Goal: Task Accomplishment & Management: Complete application form

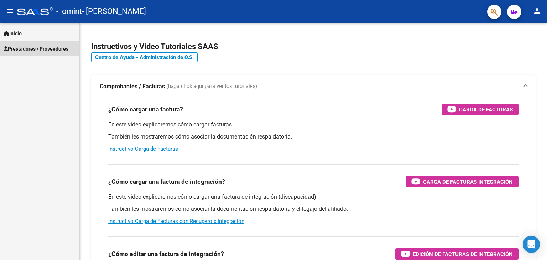
click at [33, 47] on span "Prestadores / Proveedores" at bounding box center [36, 49] width 65 height 8
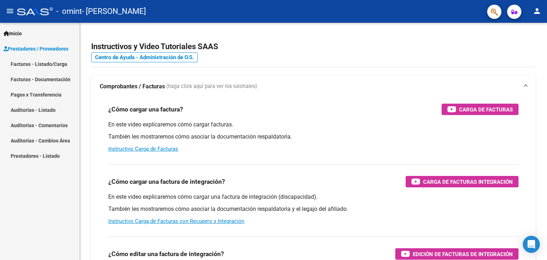
click at [18, 30] on span "Inicio" at bounding box center [13, 34] width 18 height 8
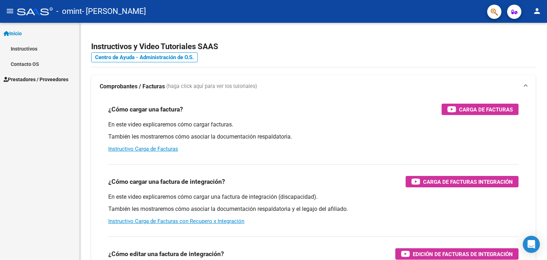
click at [30, 80] on span "Prestadores / Proveedores" at bounding box center [36, 80] width 65 height 8
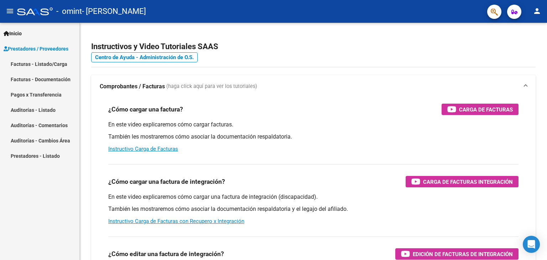
click at [27, 79] on link "Facturas - Documentación" at bounding box center [39, 79] width 79 height 15
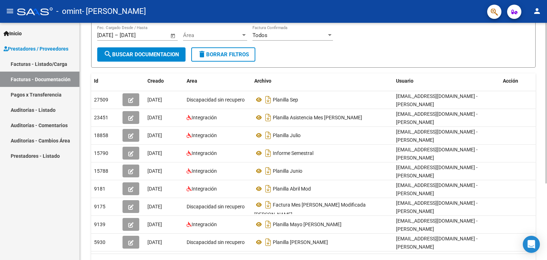
scroll to position [113, 0]
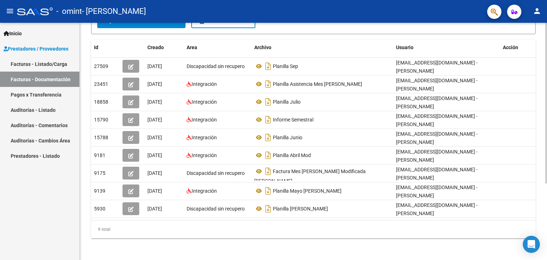
click at [540, 164] on div "PRESTADORES -> Comprobantes - Documentación Respaldatoria cloud_download Export…" at bounding box center [314, 85] width 469 height 351
drag, startPoint x: 242, startPoint y: 257, endPoint x: 361, endPoint y: 252, distance: 119.1
click at [359, 252] on div "PRESTADORES -> Comprobantes - Documentación Respaldatoria cloud_download Export…" at bounding box center [314, 85] width 468 height 351
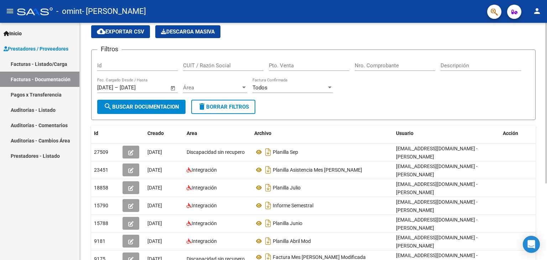
scroll to position [24, 0]
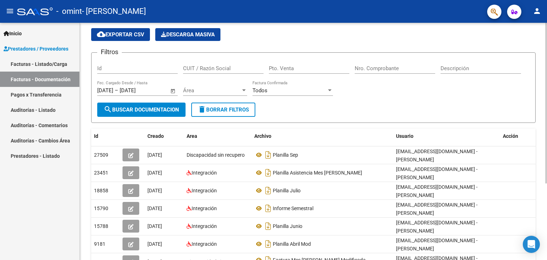
click at [544, 113] on div "PRESTADORES -> Comprobantes - Documentación Respaldatoria cloud_download Export…" at bounding box center [314, 174] width 469 height 351
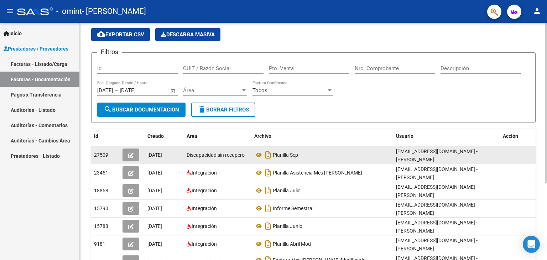
click at [129, 154] on icon "button" at bounding box center [130, 155] width 5 height 5
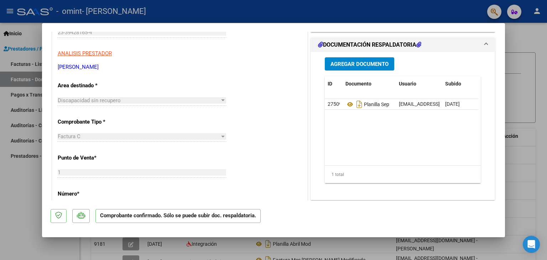
scroll to position [0, 0]
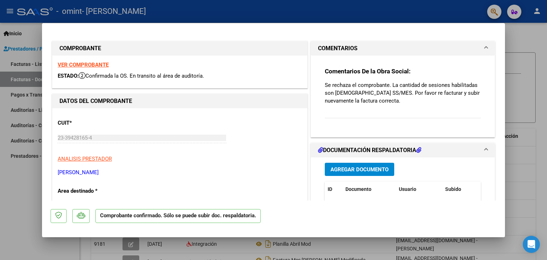
click at [529, 42] on div at bounding box center [273, 130] width 547 height 260
type input "$ 0,00"
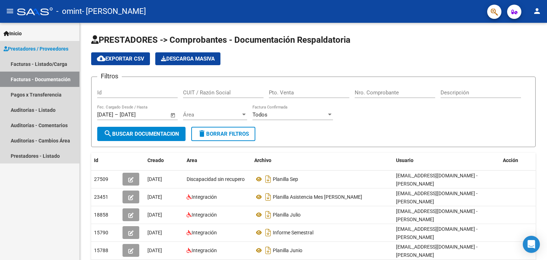
click at [24, 50] on span "Prestadores / Proveedores" at bounding box center [36, 49] width 65 height 8
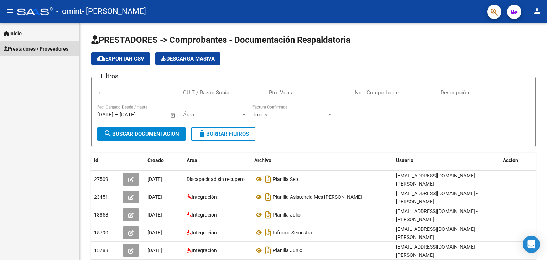
click at [24, 50] on span "Prestadores / Proveedores" at bounding box center [36, 49] width 65 height 8
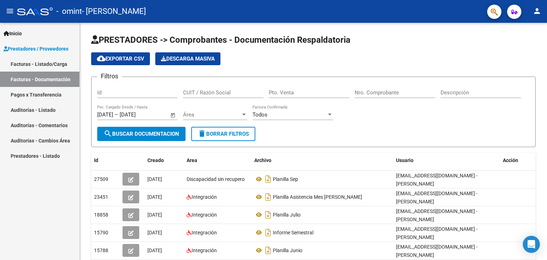
click at [28, 69] on link "Facturas - Listado/Carga" at bounding box center [39, 63] width 79 height 15
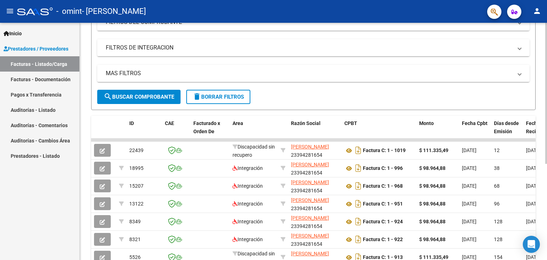
scroll to position [118, 0]
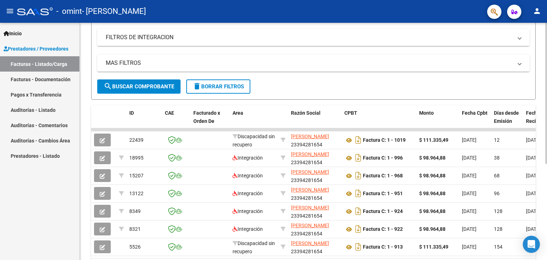
click at [547, 137] on div at bounding box center [547, 165] width 2 height 141
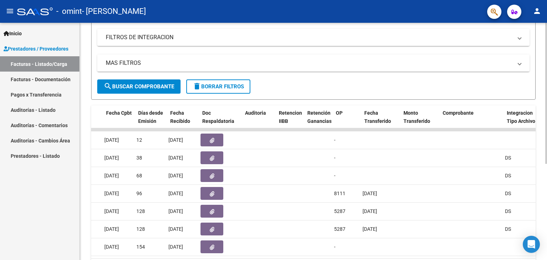
scroll to position [0, 356]
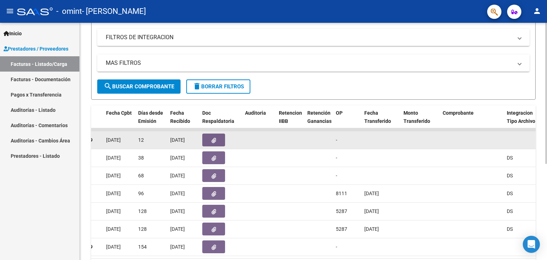
click at [208, 139] on button "button" at bounding box center [213, 140] width 23 height 13
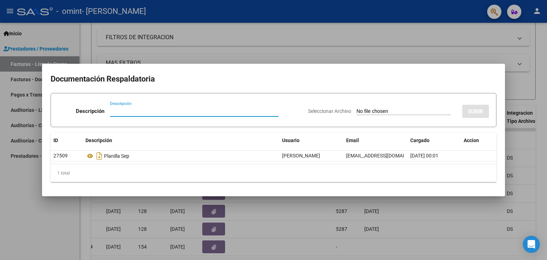
click at [325, 111] on span "Seleccionar Archivo" at bounding box center [329, 111] width 43 height 6
click at [357, 111] on input "Seleccionar Archivo" at bounding box center [404, 111] width 94 height 7
click at [252, 35] on div at bounding box center [273, 130] width 547 height 260
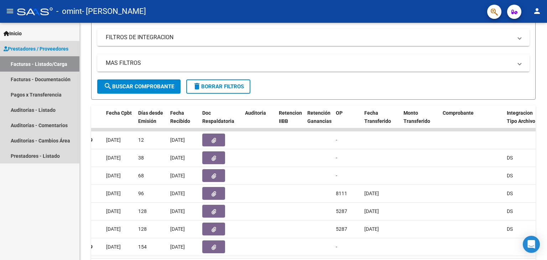
click at [64, 62] on link "Facturas - Listado/Carga" at bounding box center [39, 63] width 79 height 15
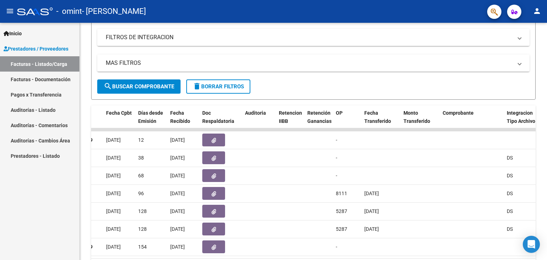
click at [41, 62] on link "Facturas - Listado/Carga" at bounding box center [39, 63] width 79 height 15
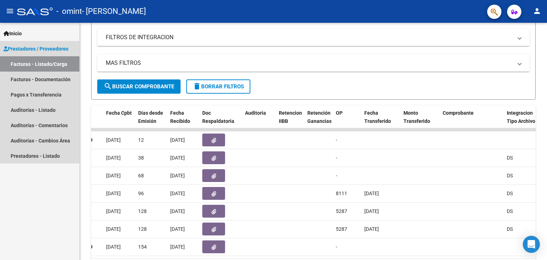
click at [40, 51] on span "Prestadores / Proveedores" at bounding box center [36, 49] width 65 height 8
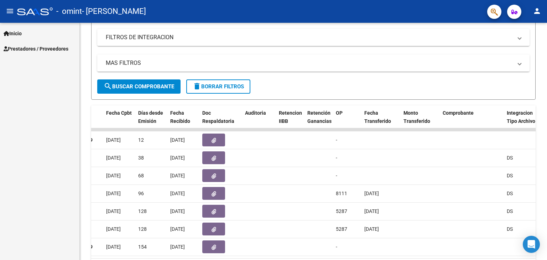
click at [40, 50] on span "Prestadores / Proveedores" at bounding box center [36, 49] width 65 height 8
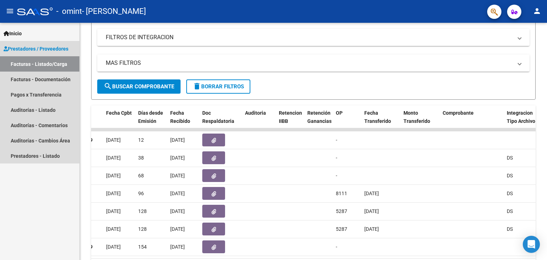
click at [19, 61] on link "Facturas - Listado/Carga" at bounding box center [39, 63] width 79 height 15
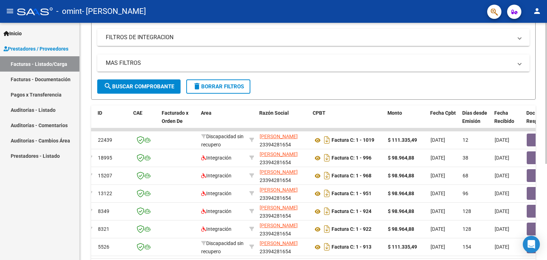
scroll to position [0, 0]
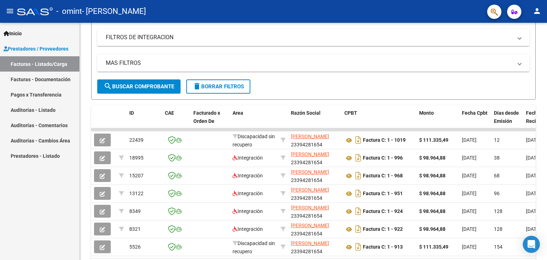
click at [48, 77] on link "Facturas - Documentación" at bounding box center [39, 79] width 79 height 15
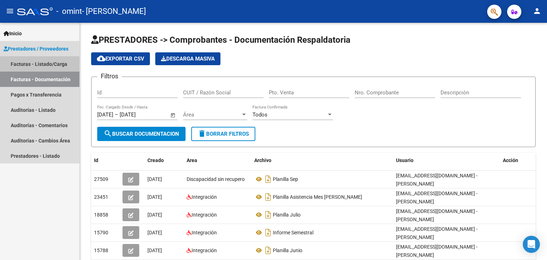
click at [20, 63] on link "Facturas - Listado/Carga" at bounding box center [39, 63] width 79 height 15
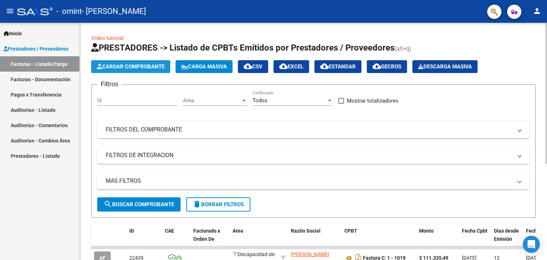
click at [107, 66] on span "Cargar Comprobante" at bounding box center [131, 66] width 68 height 6
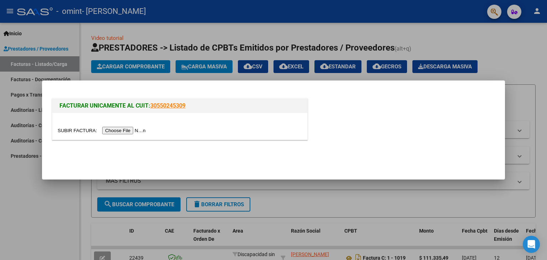
click at [122, 129] on input "file" at bounding box center [103, 130] width 90 height 7
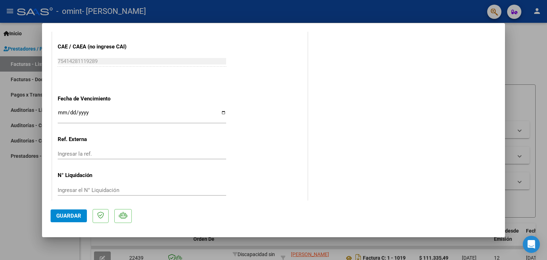
scroll to position [400, 0]
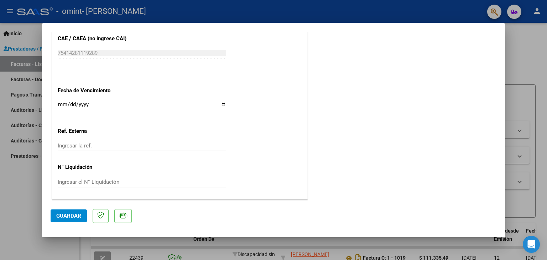
click at [71, 216] on span "Guardar" at bounding box center [68, 216] width 25 height 6
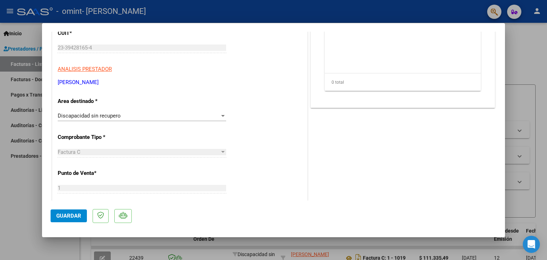
scroll to position [0, 0]
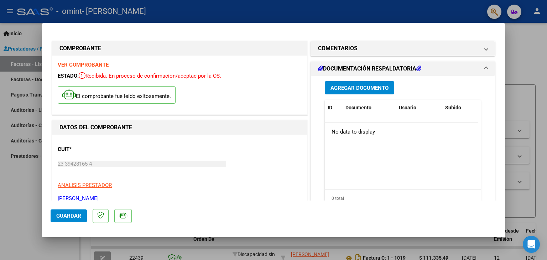
click at [352, 89] on span "Agregar Documento" at bounding box center [360, 88] width 58 height 6
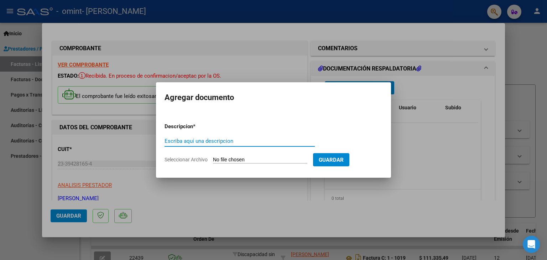
type input "L"
type input "PLANILLA SEPTIEMBRE"
click at [182, 159] on span "Seleccionar Archivo" at bounding box center [186, 160] width 43 height 6
click at [213, 159] on input "Seleccionar Archivo" at bounding box center [260, 160] width 94 height 7
type input "C:\fakepath\septiembre planilla, Lautaro catucci .pdf"
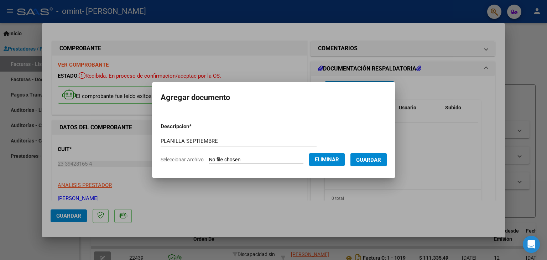
click at [376, 164] on button "Guardar" at bounding box center [369, 159] width 36 height 13
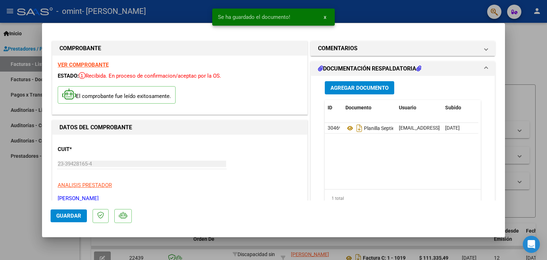
click at [531, 43] on div at bounding box center [273, 130] width 547 height 260
type input "$ 0,00"
